Goal: Find specific page/section: Find specific page/section

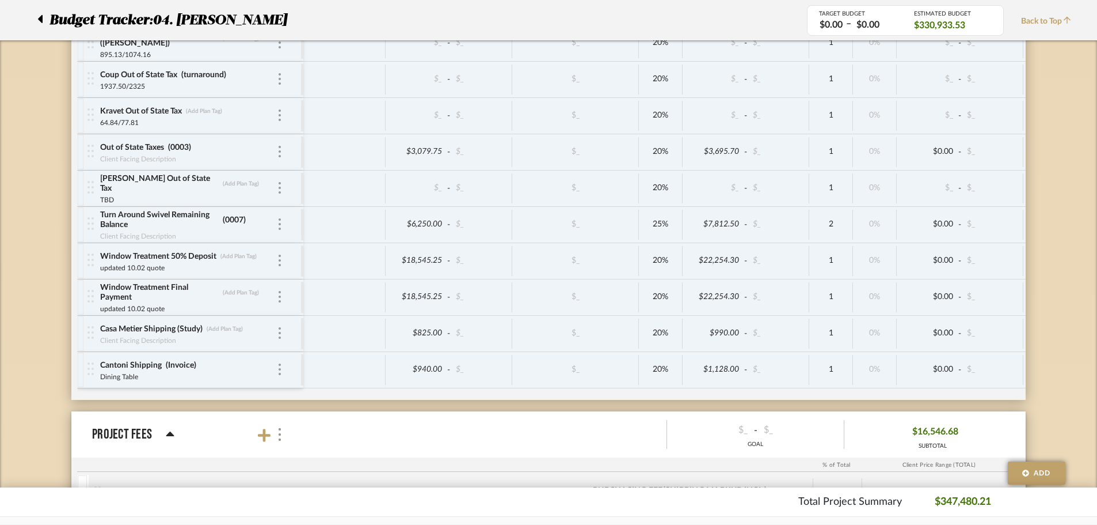
scroll to position [6619, 0]
click at [41, 17] on icon at bounding box center [40, 19] width 5 height 8
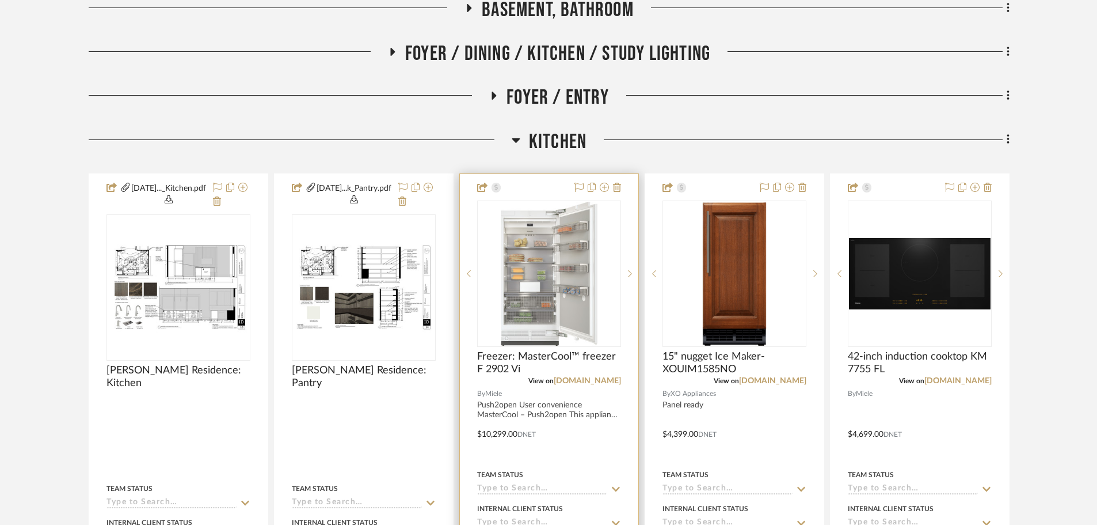
scroll to position [518, 0]
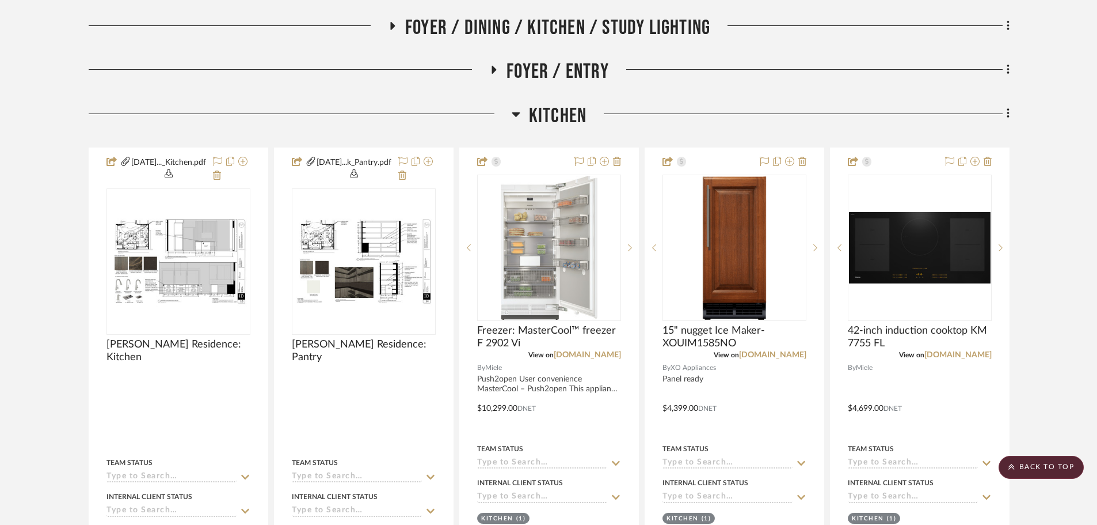
click at [540, 111] on span "Kitchen" at bounding box center [558, 116] width 58 height 25
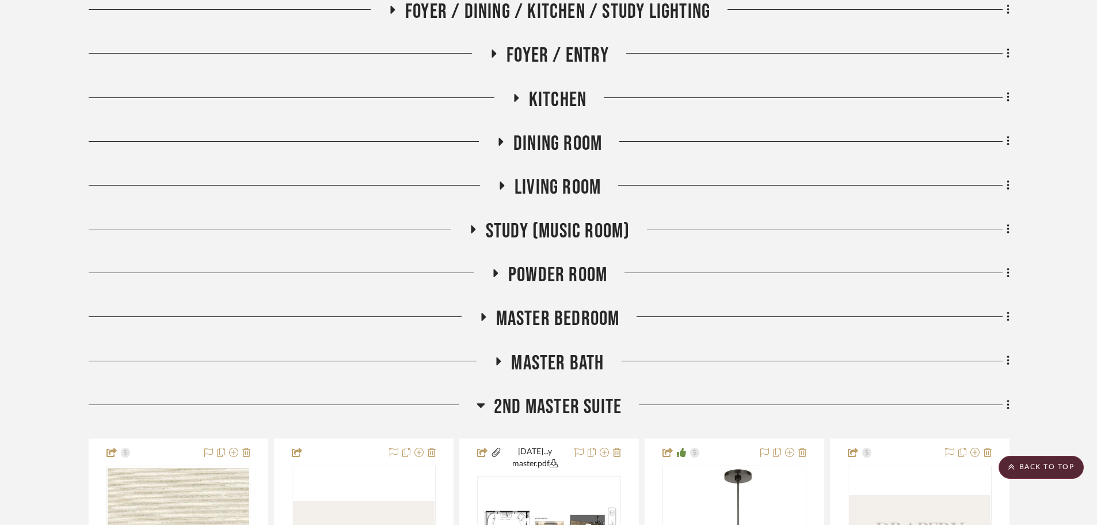
scroll to position [576, 0]
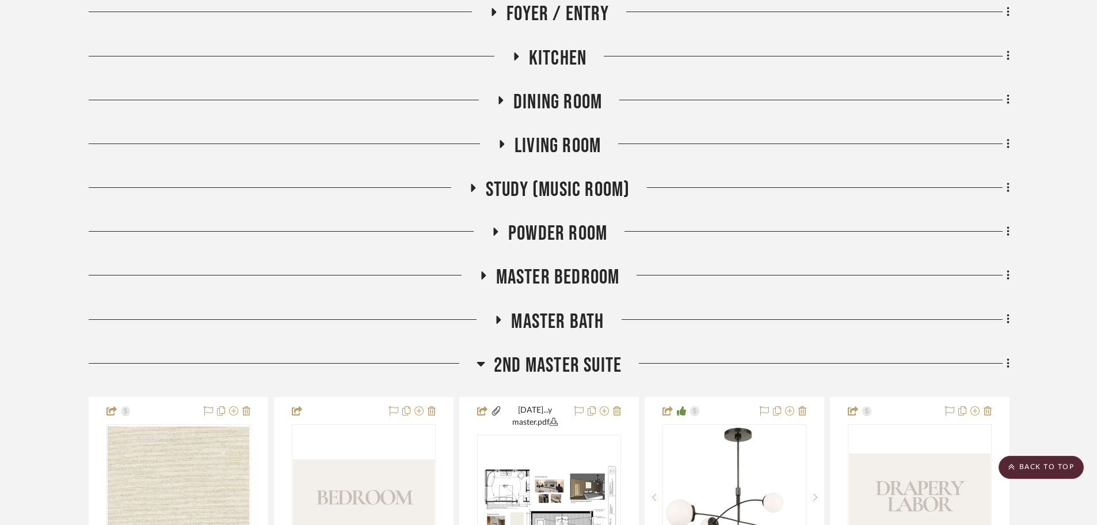
click at [548, 371] on span "2nd Master Suite" at bounding box center [558, 365] width 128 height 25
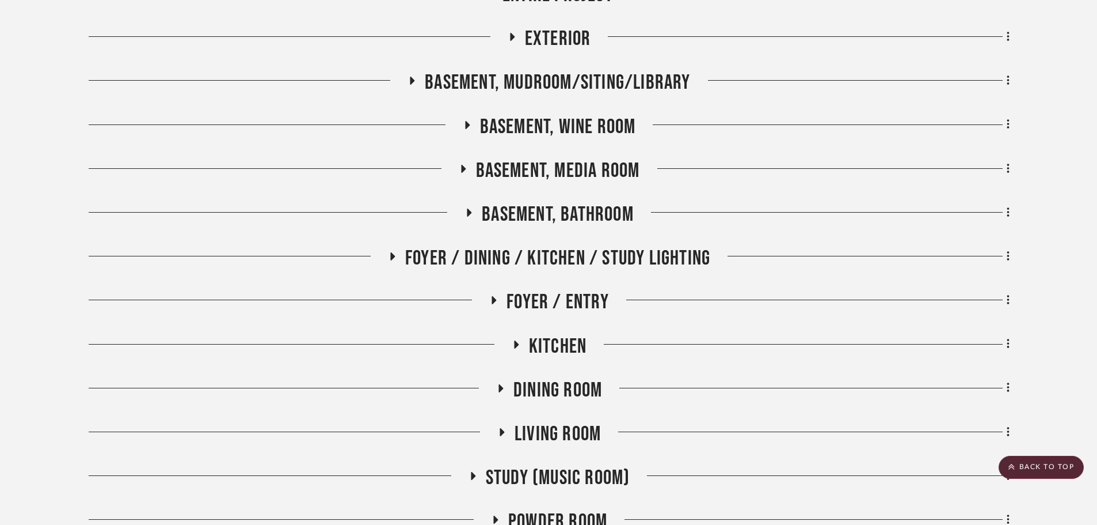
click at [569, 251] on span "Foyer / Dining / Kitchen / Study Lighting" at bounding box center [557, 258] width 305 height 25
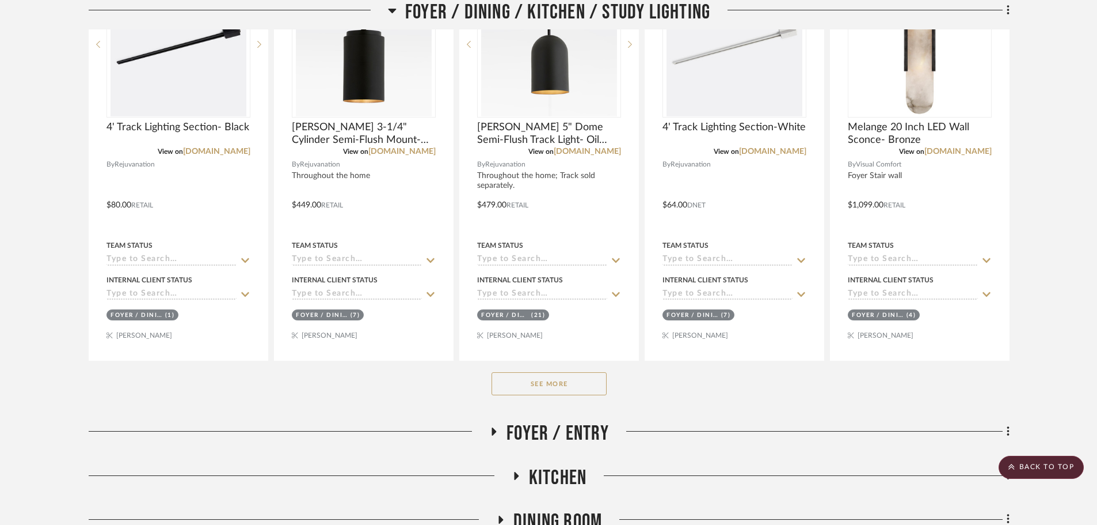
click at [540, 379] on button "See More" at bounding box center [549, 383] width 115 height 23
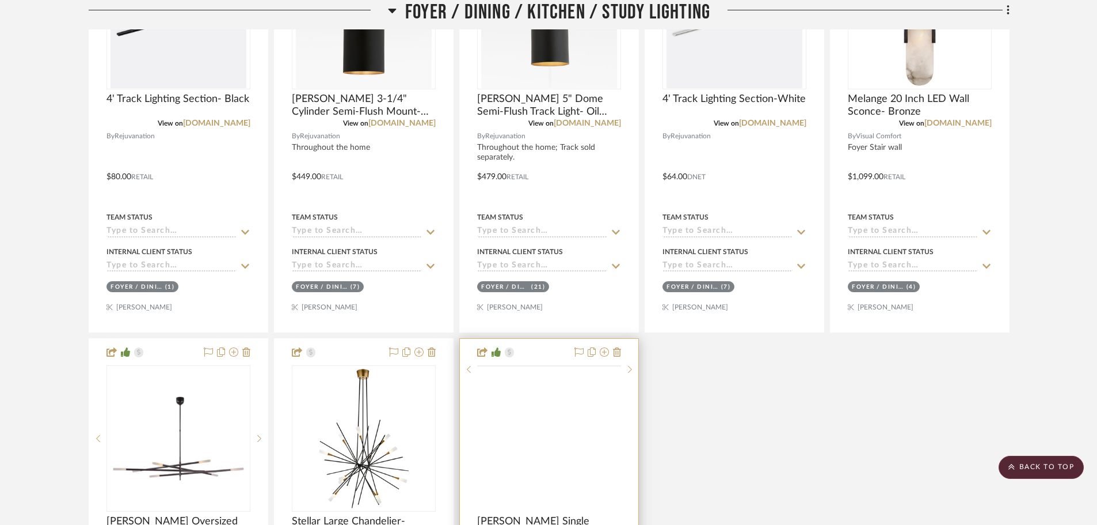
scroll to position [806, 0]
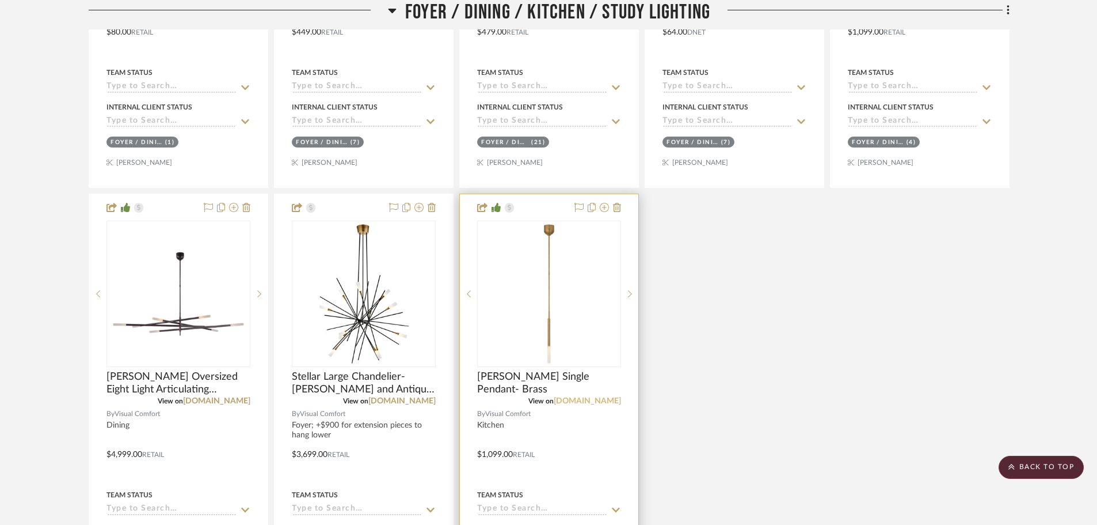
click at [597, 398] on link "[DOMAIN_NAME]" at bounding box center [587, 401] width 67 height 8
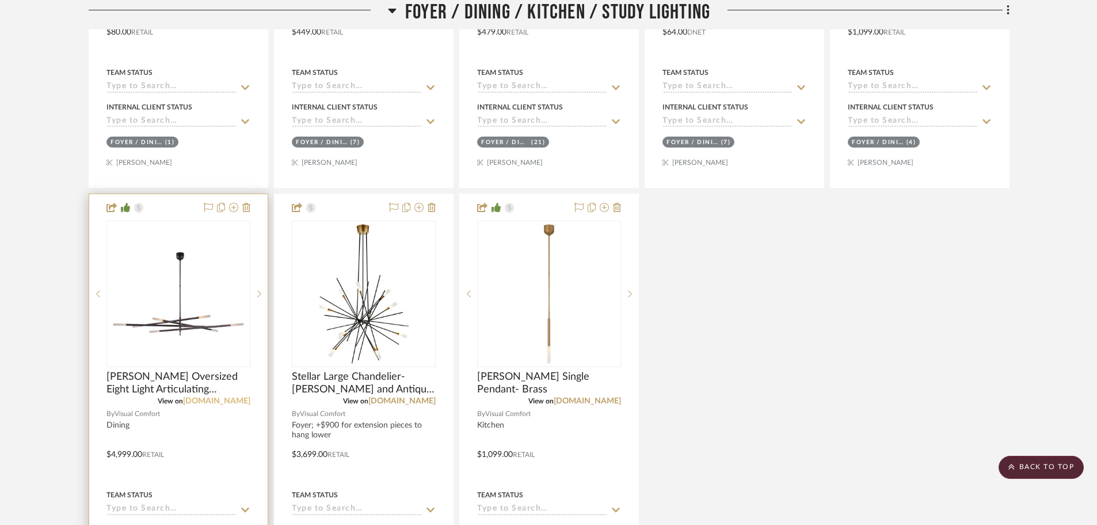
click at [218, 401] on link "[DOMAIN_NAME]" at bounding box center [216, 401] width 67 height 8
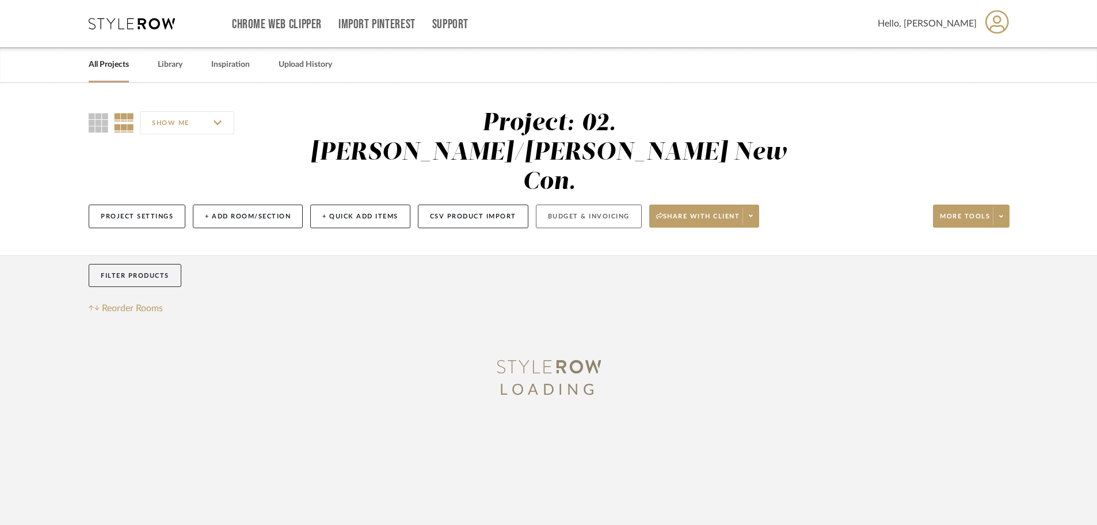
click at [582, 204] on button "Budget & Invoicing" at bounding box center [589, 216] width 106 height 24
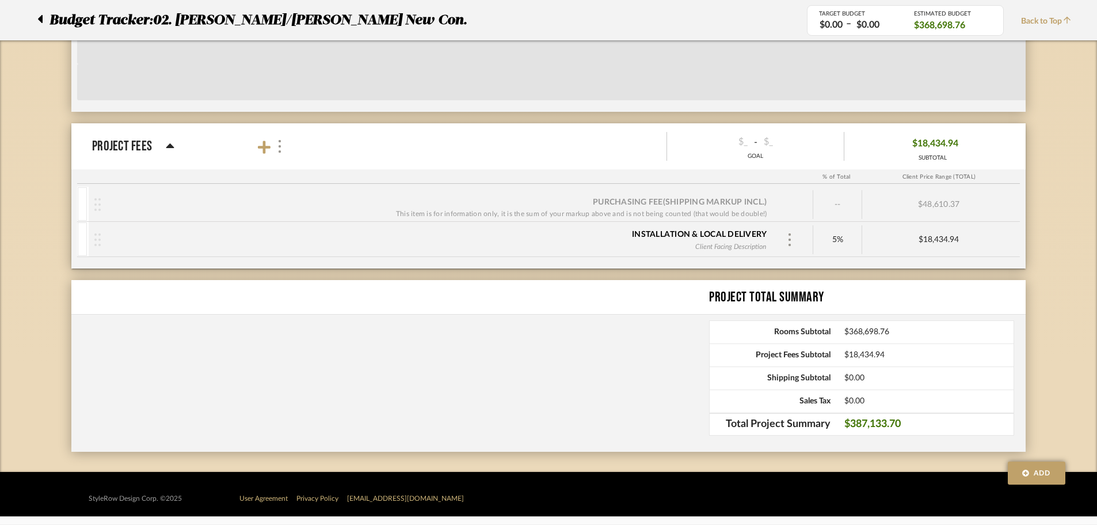
drag, startPoint x: 53, startPoint y: 261, endPoint x: 59, endPoint y: 328, distance: 67.7
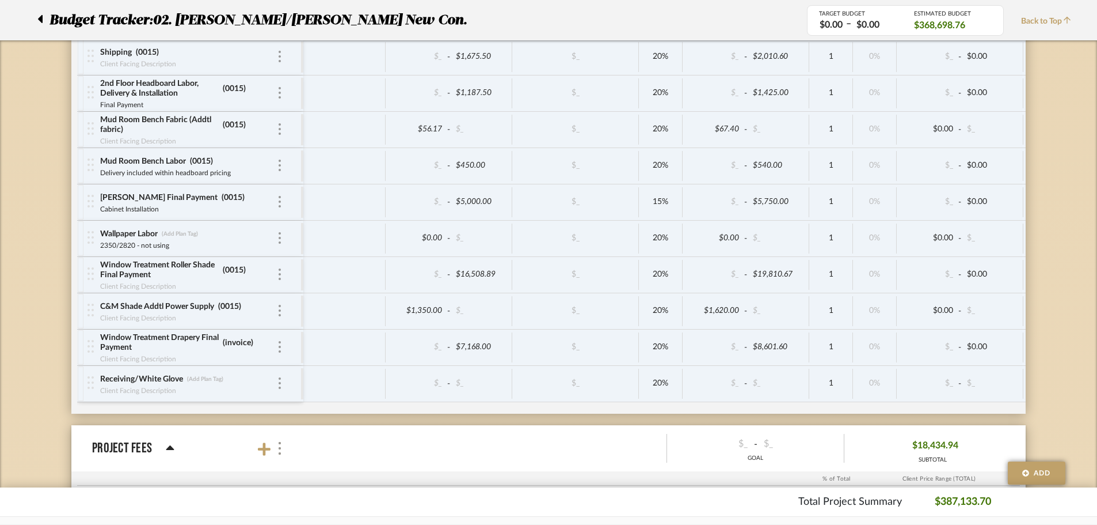
scroll to position [4710, 0]
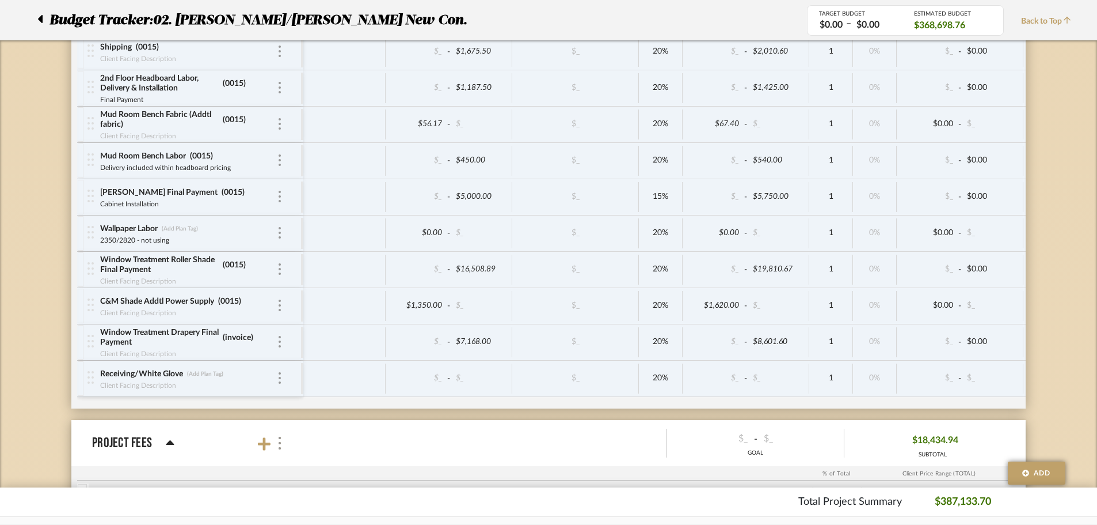
drag, startPoint x: 65, startPoint y: 344, endPoint x: 64, endPoint y: 354, distance: 10.4
drag, startPoint x: 64, startPoint y: 354, endPoint x: 52, endPoint y: 384, distance: 32.1
